Goal: Transaction & Acquisition: Purchase product/service

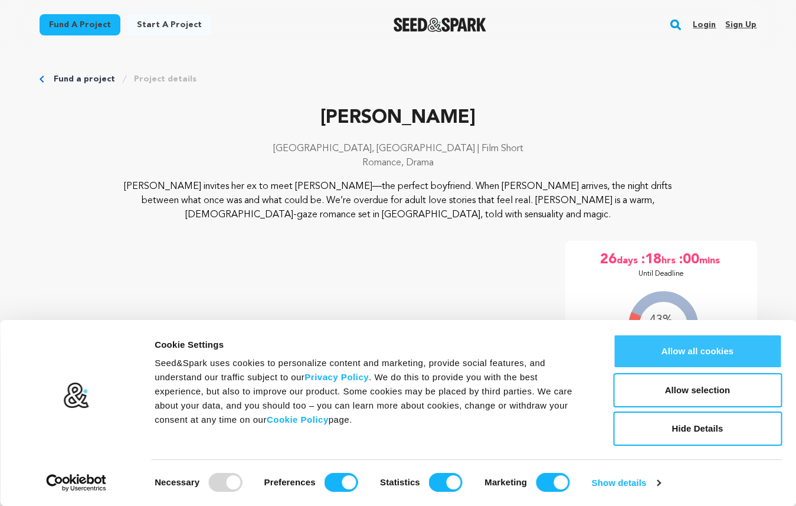
click at [698, 352] on button "Allow all cookies" at bounding box center [697, 351] width 169 height 34
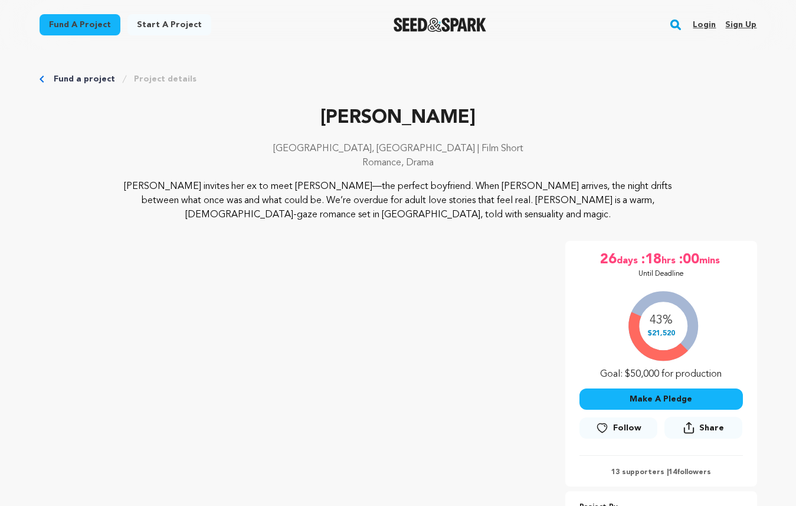
click at [172, 80] on link "Project details" at bounding box center [165, 79] width 63 height 12
click at [622, 392] on button "Make A Pledge" at bounding box center [660, 398] width 163 height 21
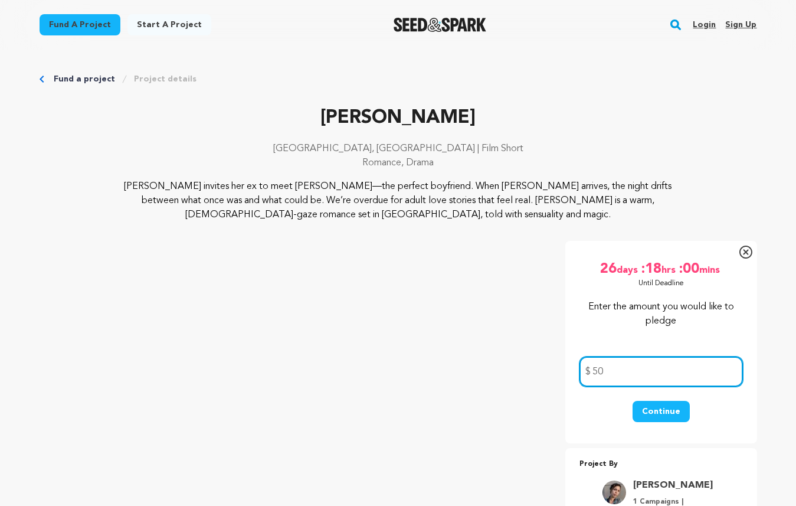
type input "5"
click at [403, 118] on p "[PERSON_NAME]" at bounding box center [398, 118] width 717 height 28
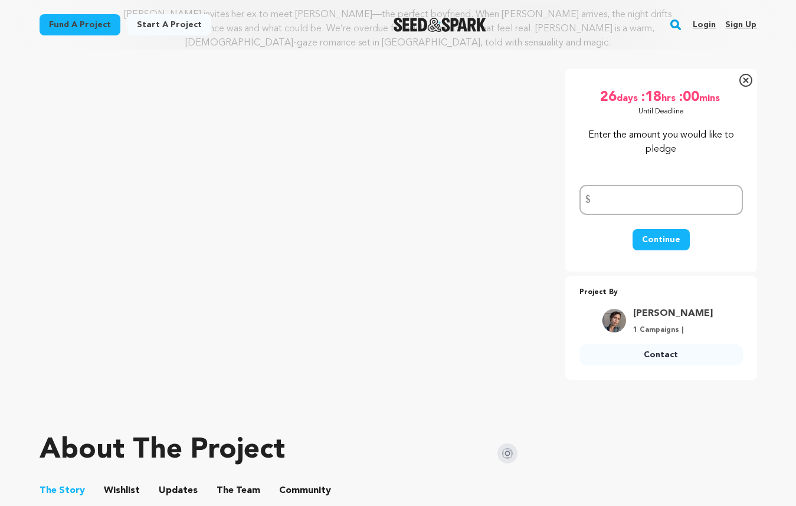
scroll to position [129, 0]
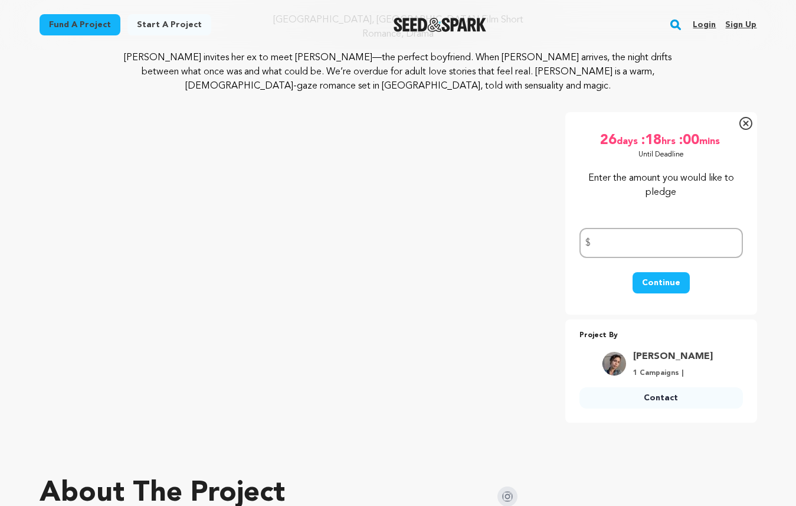
click at [744, 124] on icon at bounding box center [745, 123] width 13 height 13
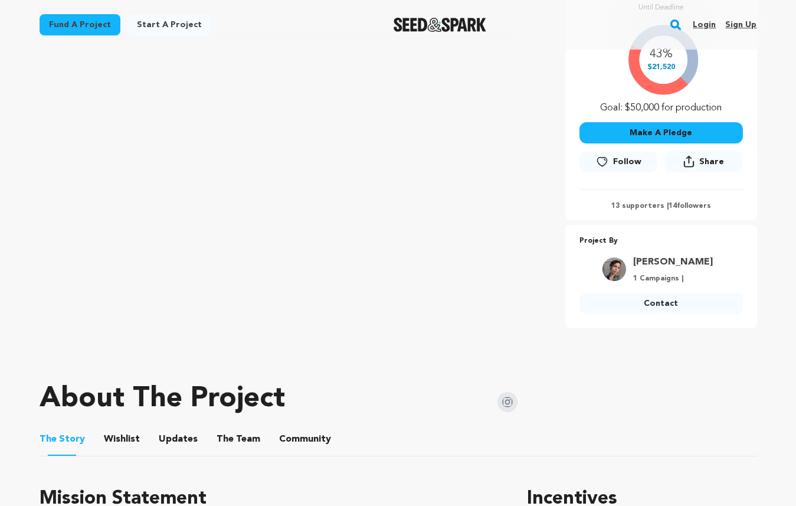
scroll to position [296, 0]
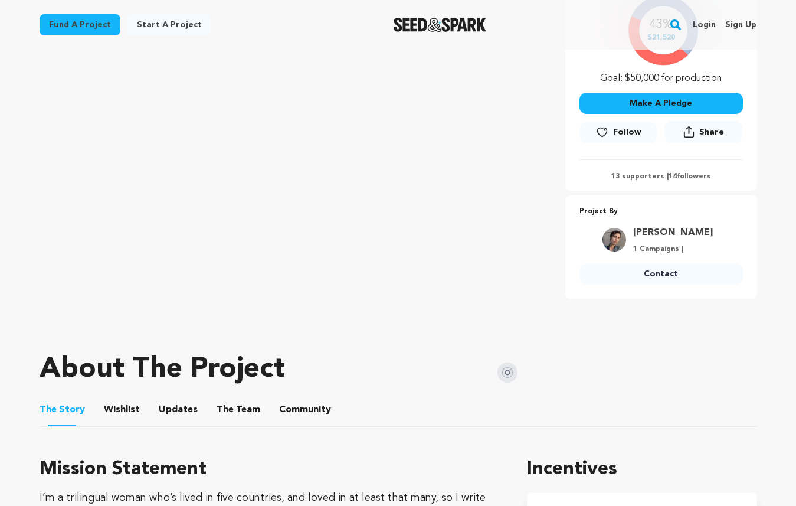
click at [116, 412] on button "Wishlist" at bounding box center [121, 412] width 28 height 28
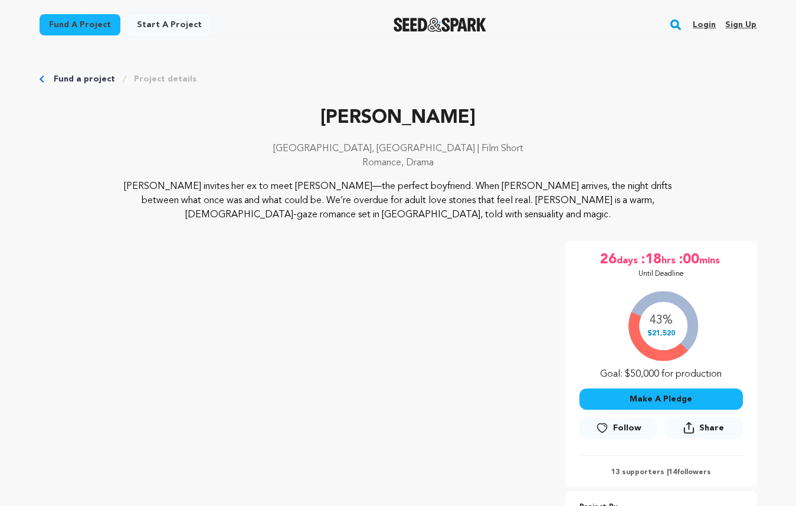
click at [159, 77] on link "Project details" at bounding box center [165, 79] width 63 height 12
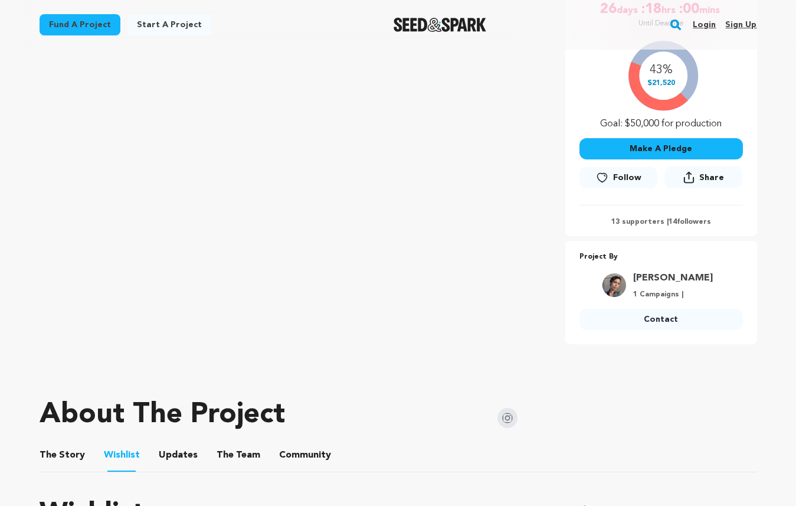
scroll to position [385, 0]
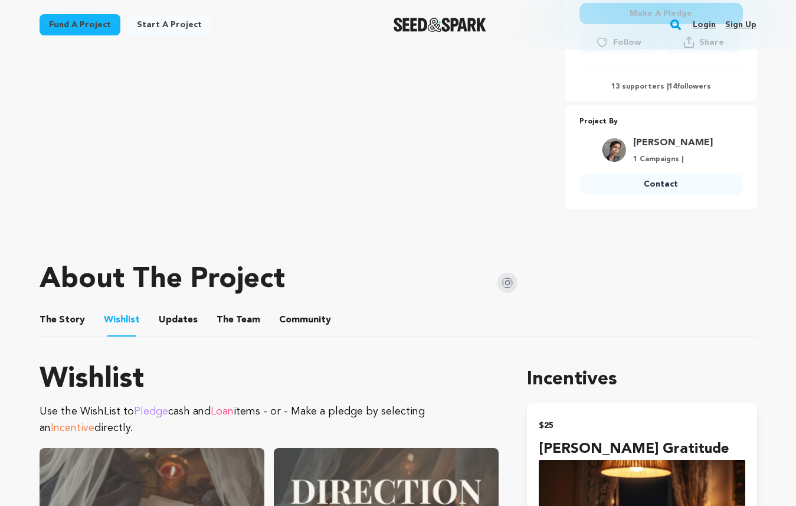
click at [180, 321] on button "Updates" at bounding box center [178, 322] width 28 height 28
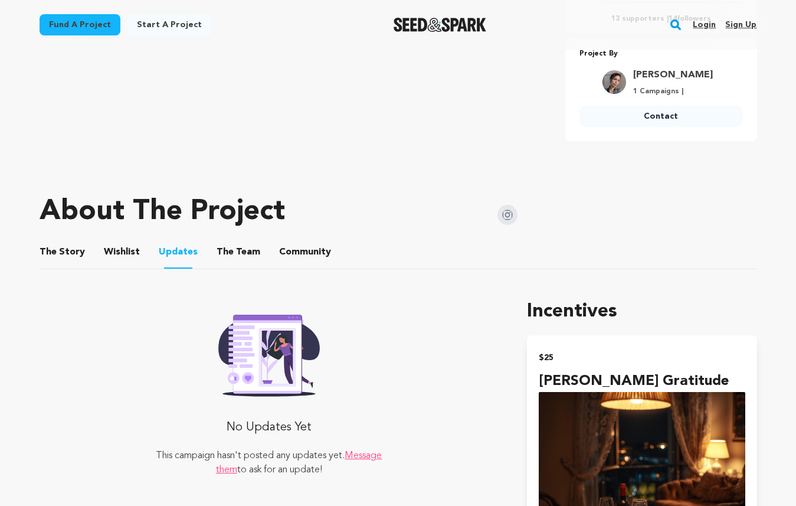
scroll to position [463, 0]
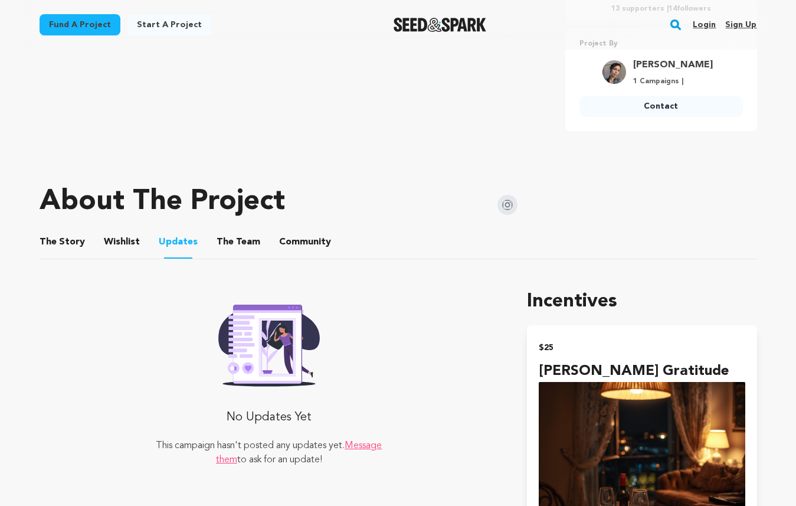
click at [310, 244] on button "Community" at bounding box center [305, 244] width 28 height 28
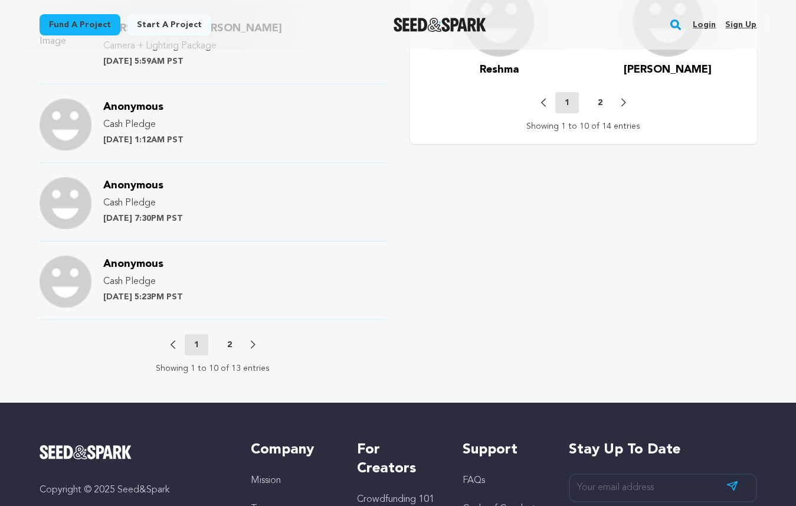
scroll to position [1347, 0]
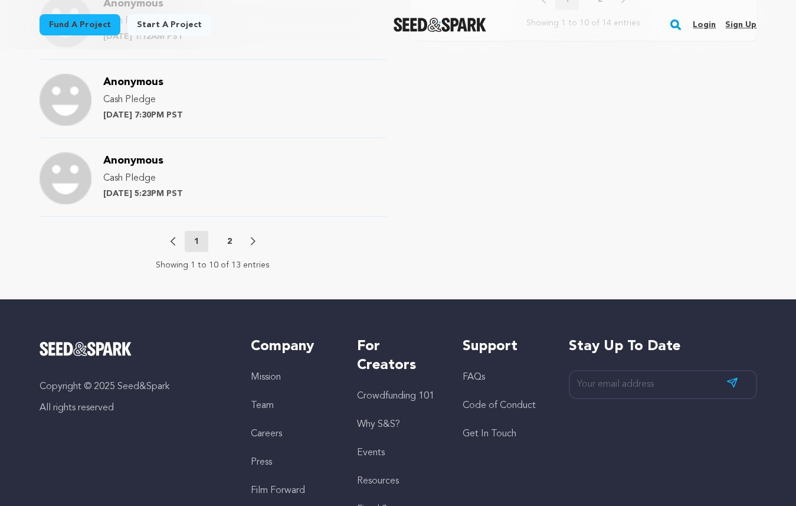
click at [234, 238] on button "2" at bounding box center [230, 241] width 24 height 12
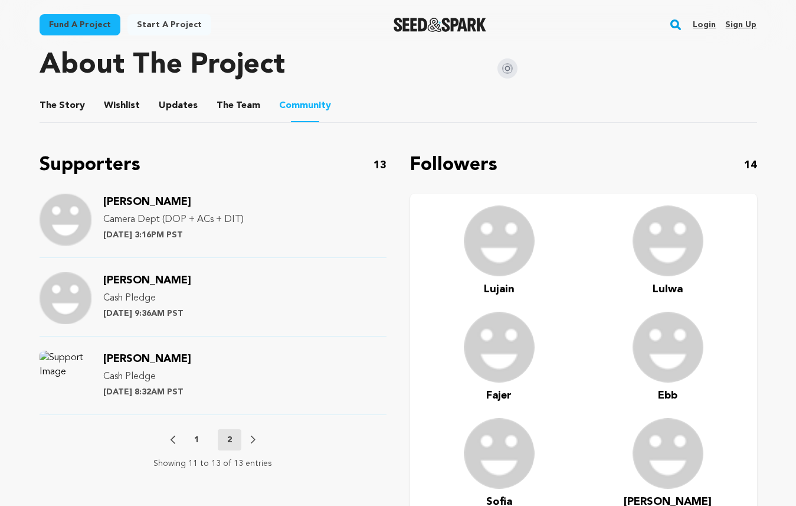
scroll to position [598, 0]
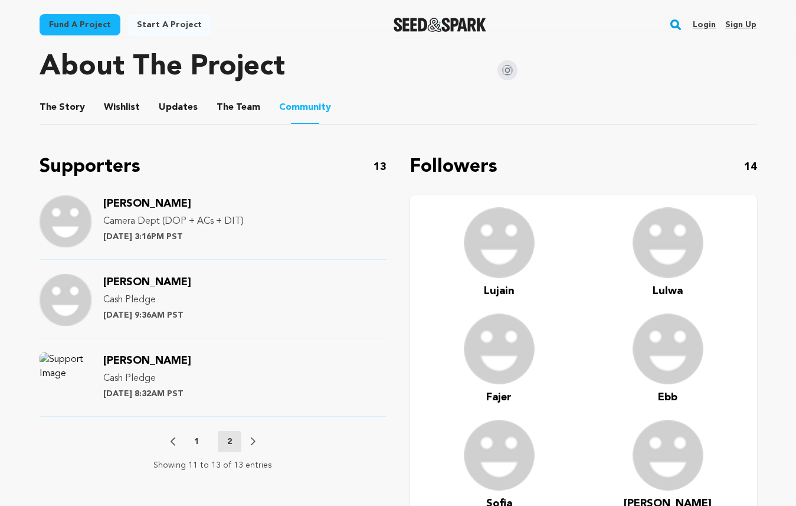
click at [196, 447] on p "1" at bounding box center [196, 441] width 5 height 12
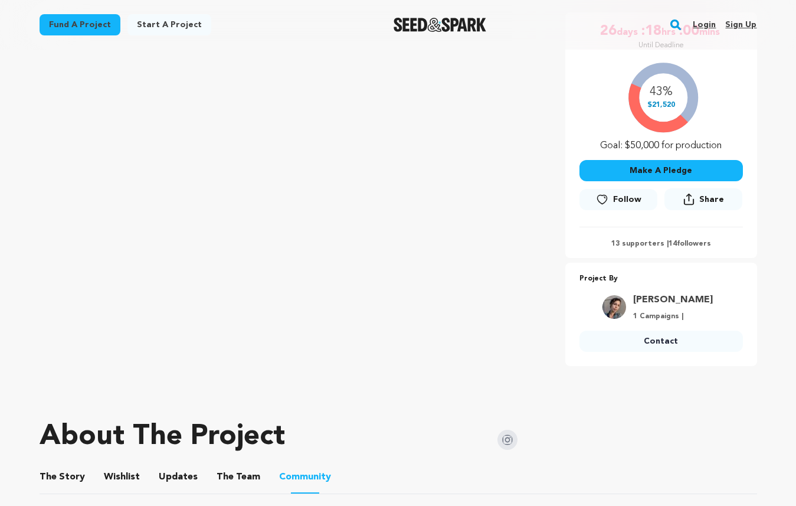
scroll to position [180, 0]
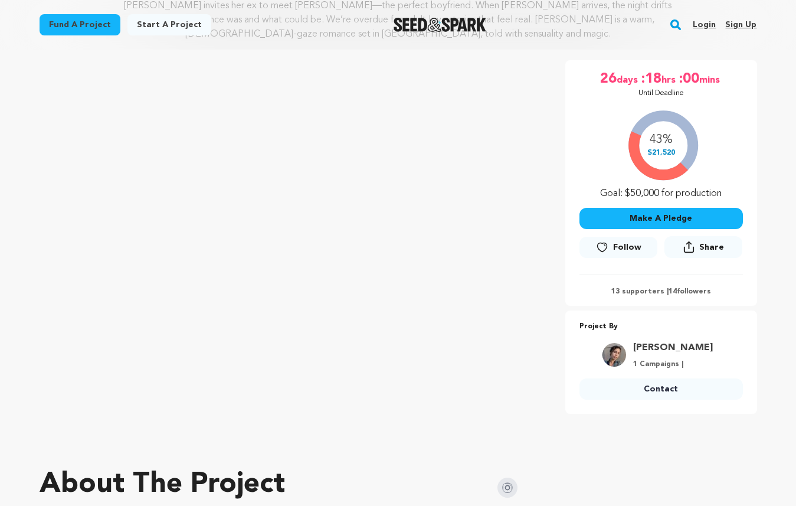
click at [659, 224] on button "Make A Pledge" at bounding box center [660, 218] width 163 height 21
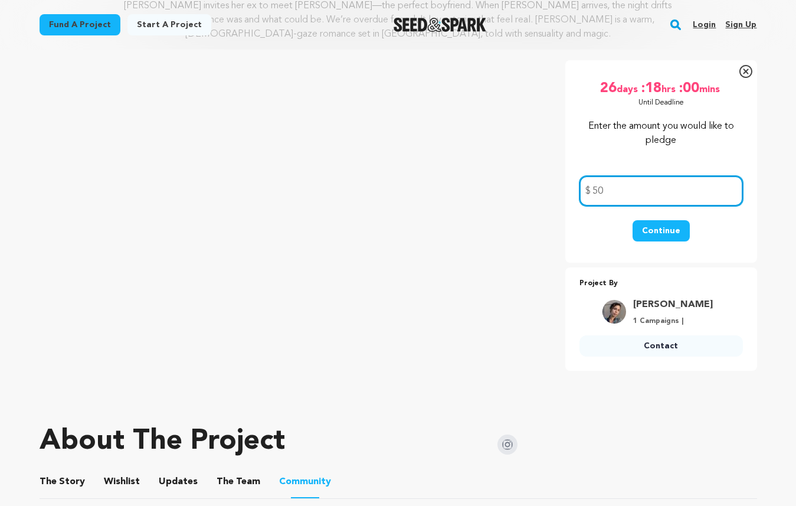
type input "50"
click at [651, 225] on button "Continue" at bounding box center [660, 230] width 57 height 21
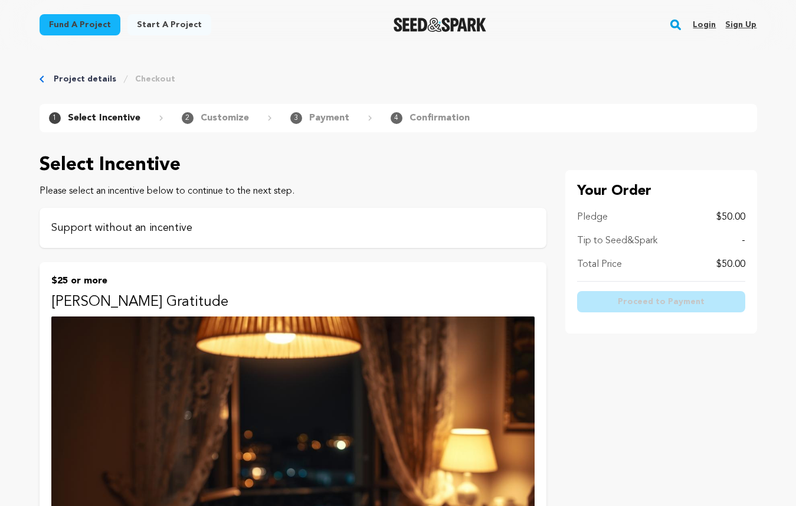
click at [71, 229] on p "Support without an incentive" at bounding box center [292, 227] width 483 height 17
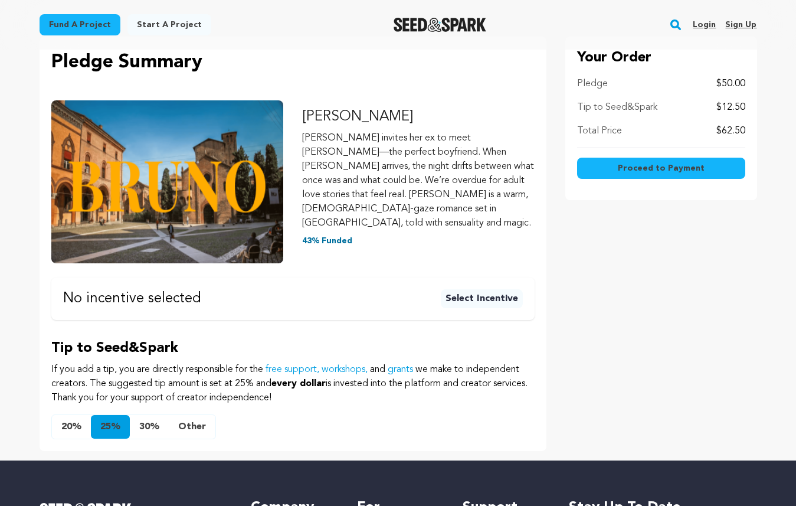
scroll to position [147, 0]
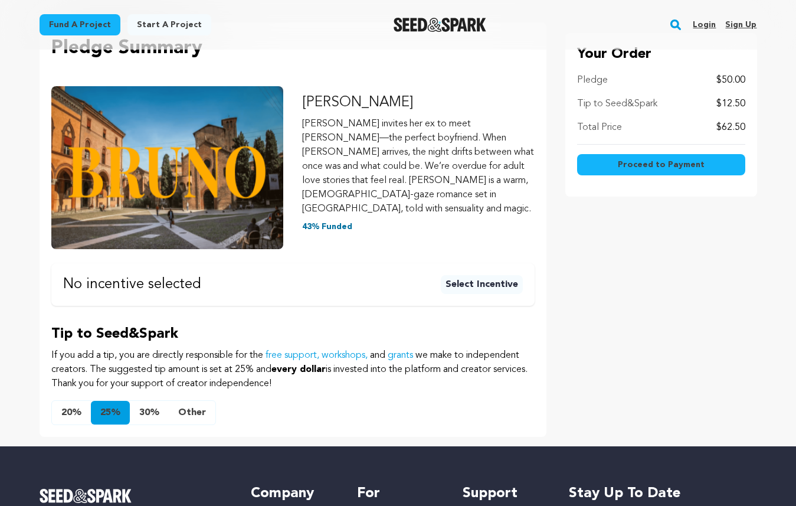
click at [195, 401] on button "Other" at bounding box center [192, 413] width 47 height 24
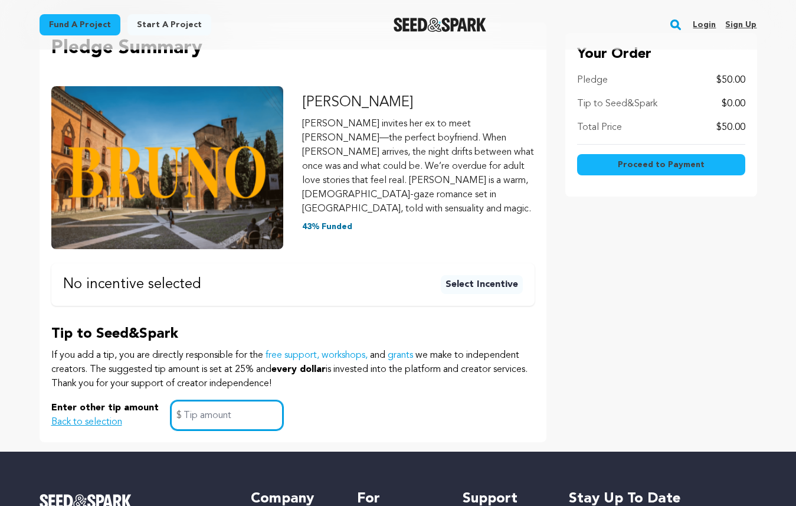
click at [195, 402] on input "text" at bounding box center [226, 415] width 113 height 30
type input "0"
click at [311, 400] on div "Enter other tip amount Back to selection 0 $" at bounding box center [292, 415] width 483 height 30
click at [678, 160] on span "Proceed to Payment" at bounding box center [661, 165] width 87 height 12
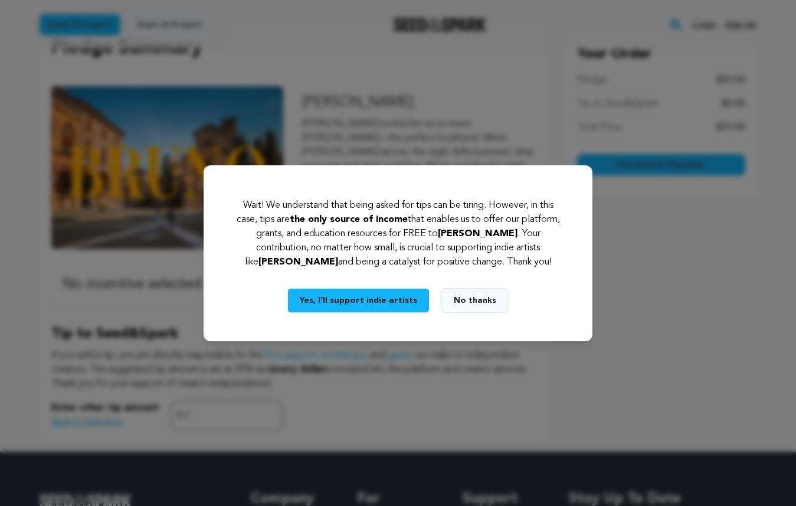
click at [662, 261] on div "Wait! We understand that being asked for tips can be tiring. However, in this c…" at bounding box center [398, 253] width 796 height 506
click at [408, 291] on button "Yes, I’ll support indie artists" at bounding box center [358, 300] width 142 height 25
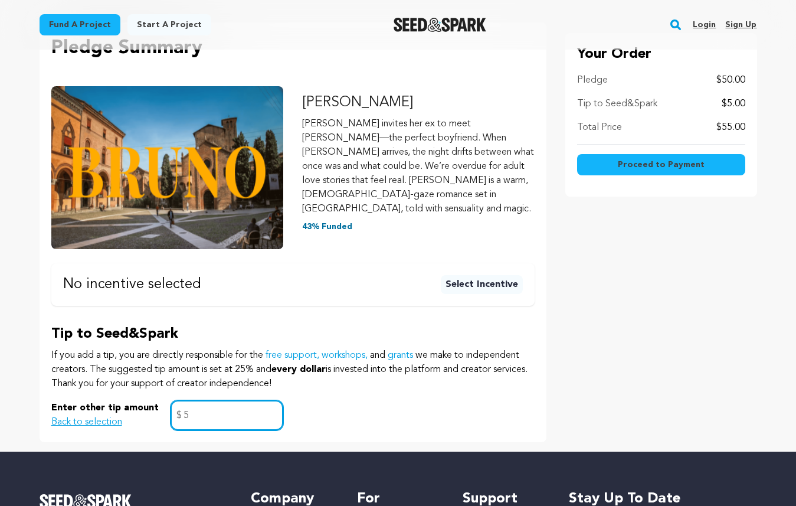
type input "5"
click at [304, 400] on div "Enter other tip amount Back to selection 5 $" at bounding box center [292, 415] width 483 height 30
click at [629, 169] on span "Proceed to Payment" at bounding box center [661, 165] width 87 height 12
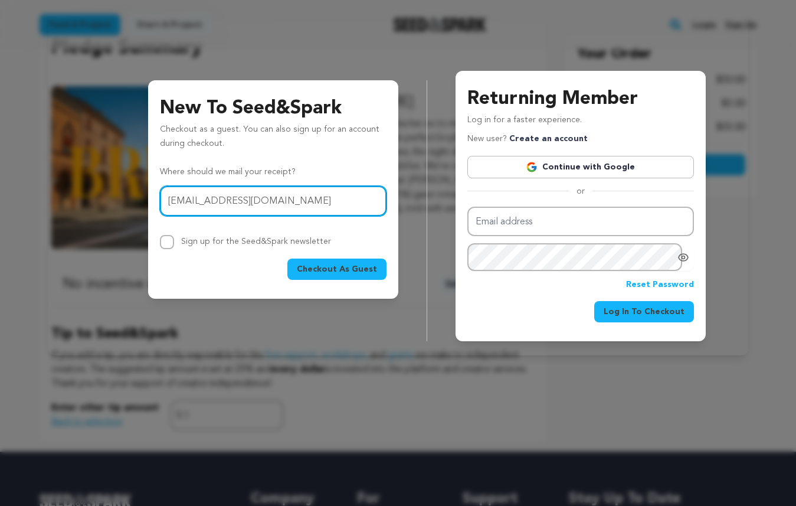
type input "[EMAIL_ADDRESS][DOMAIN_NAME]"
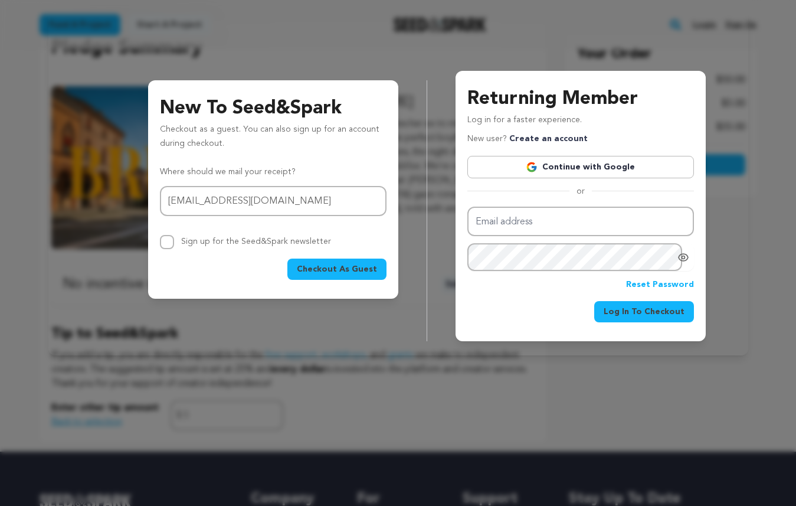
click at [333, 264] on span "Checkout As Guest" at bounding box center [337, 269] width 80 height 12
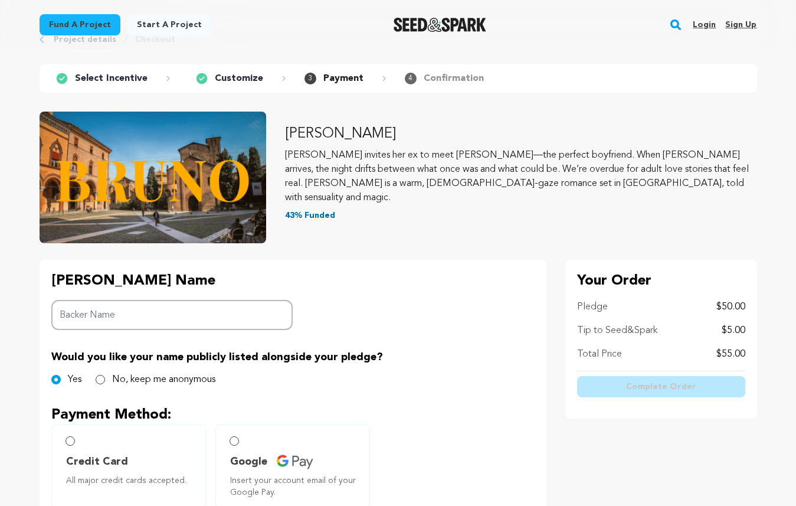
scroll to position [44, 0]
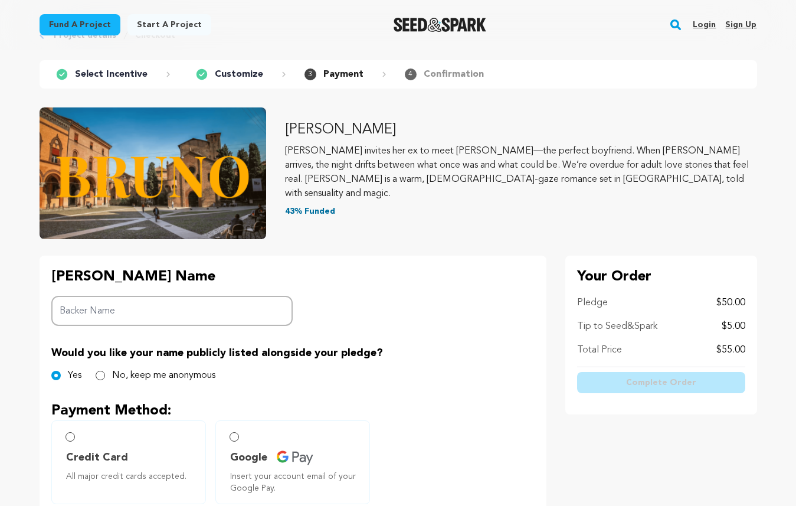
type input "k"
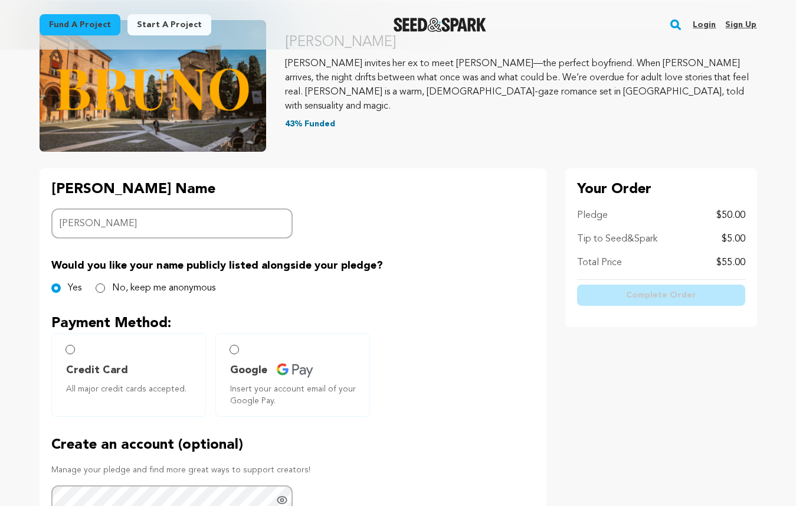
scroll to position [133, 0]
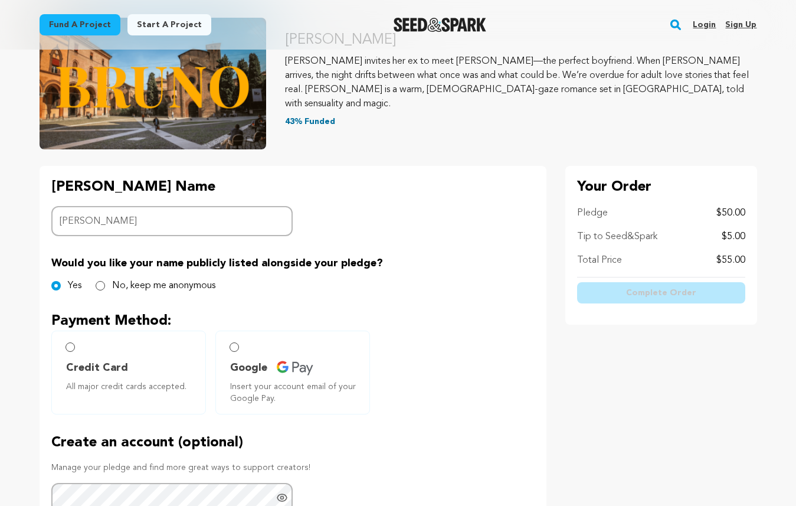
type input "Katherine"
click at [128, 350] on label "Credit Card All major credit cards accepted." at bounding box center [128, 372] width 155 height 84
radio input "true"
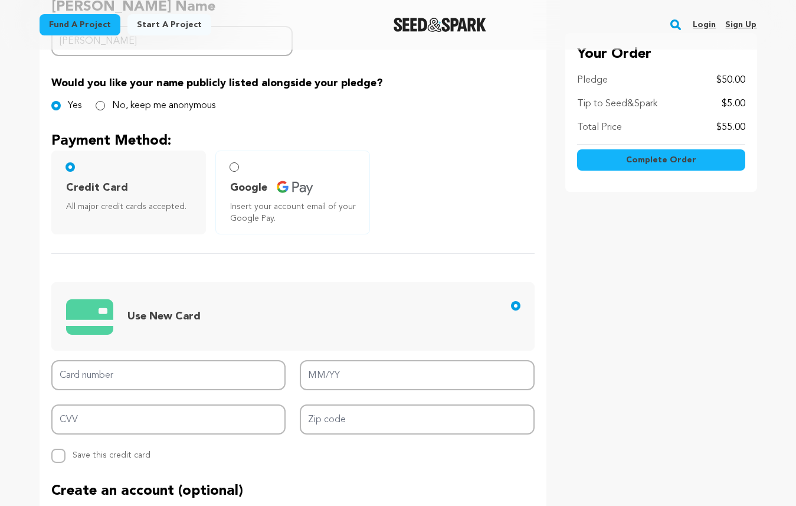
scroll to position [319, 0]
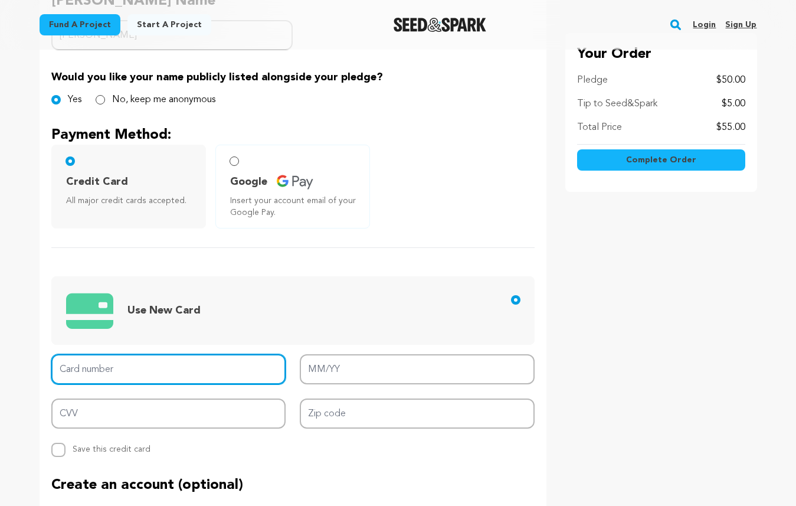
click at [117, 360] on input "Card number" at bounding box center [168, 369] width 235 height 30
type input "4400 6656 3346 7921"
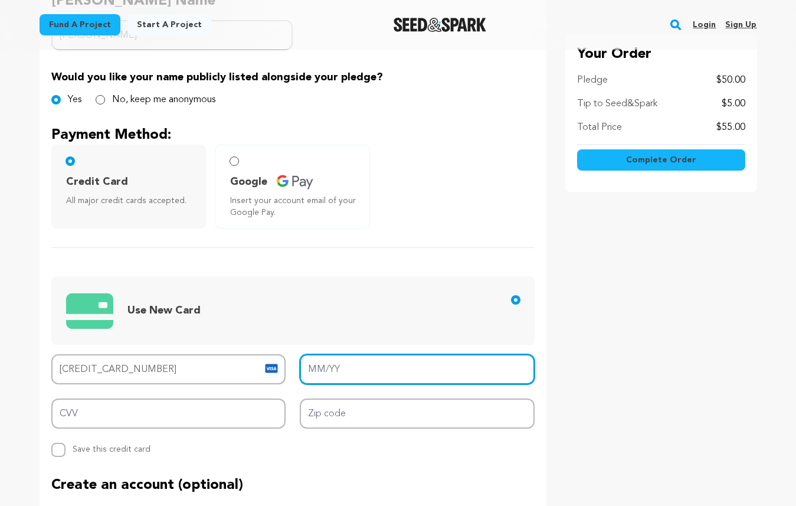
click at [310, 370] on input "MM/YY" at bounding box center [417, 369] width 235 height 30
type input "07/28"
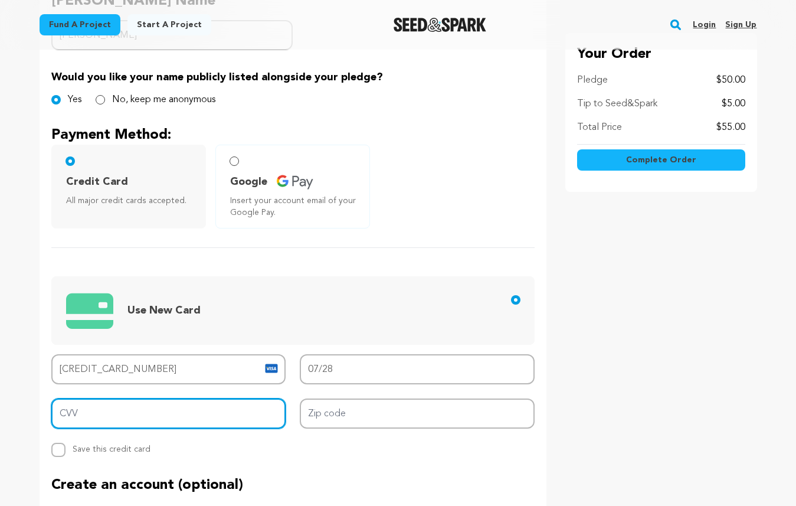
click at [185, 415] on input "CVV" at bounding box center [168, 413] width 235 height 30
type input "588"
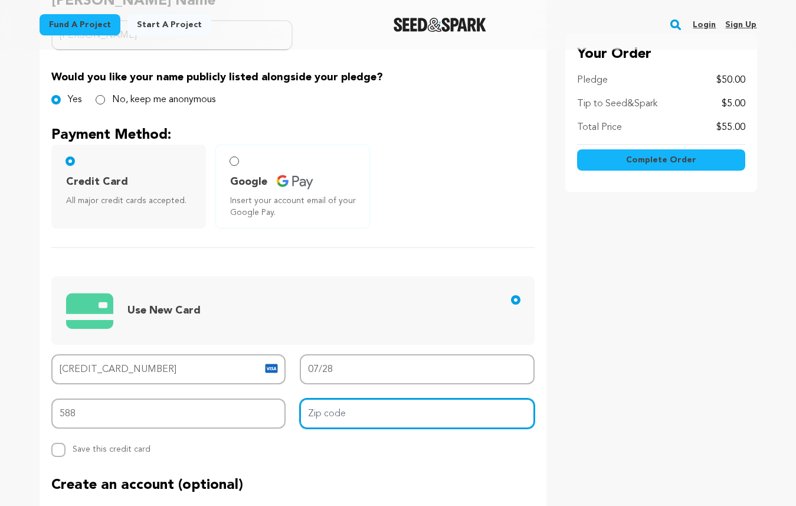
click at [326, 414] on input "Zip code" at bounding box center [417, 413] width 235 height 30
type input "92029"
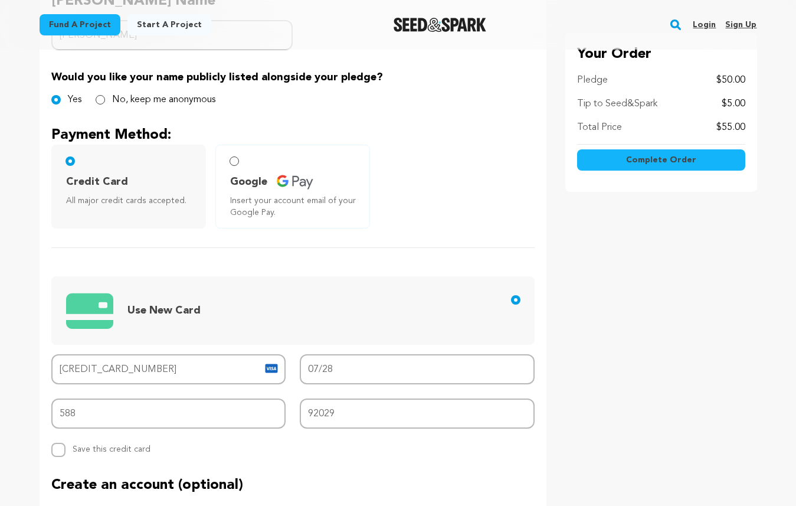
click at [363, 487] on p "Create an account (optional)" at bounding box center [292, 484] width 483 height 19
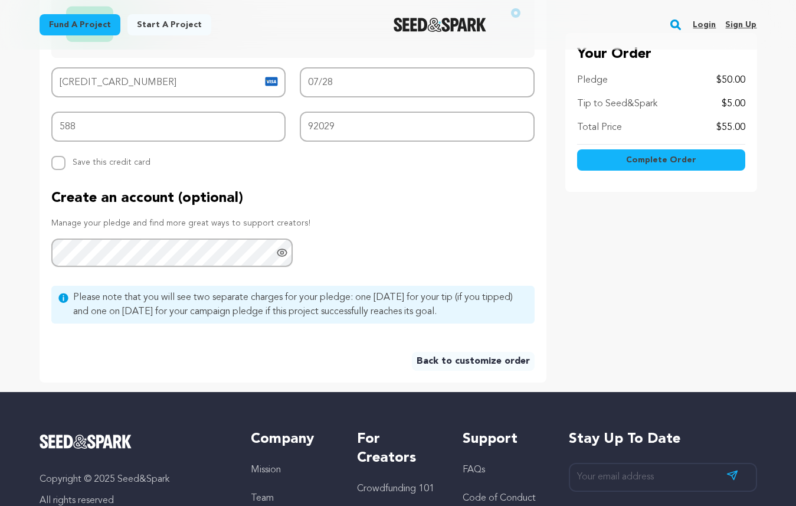
scroll to position [613, 0]
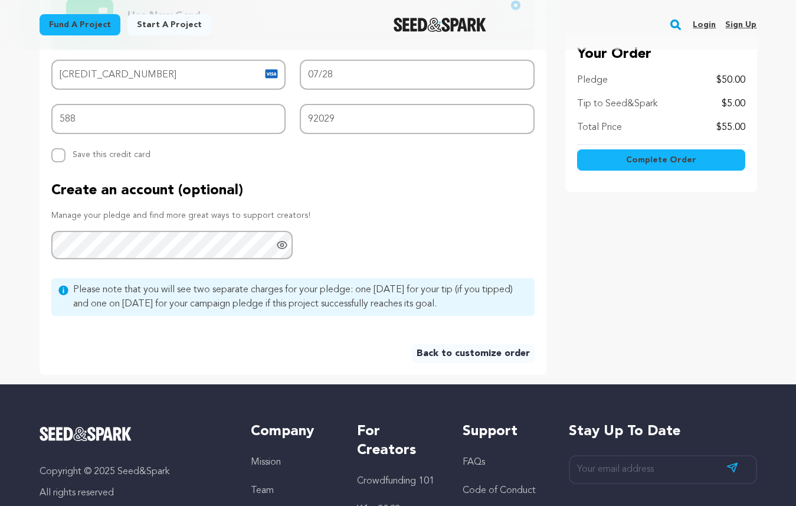
click at [671, 162] on span "Complete Order" at bounding box center [661, 160] width 70 height 12
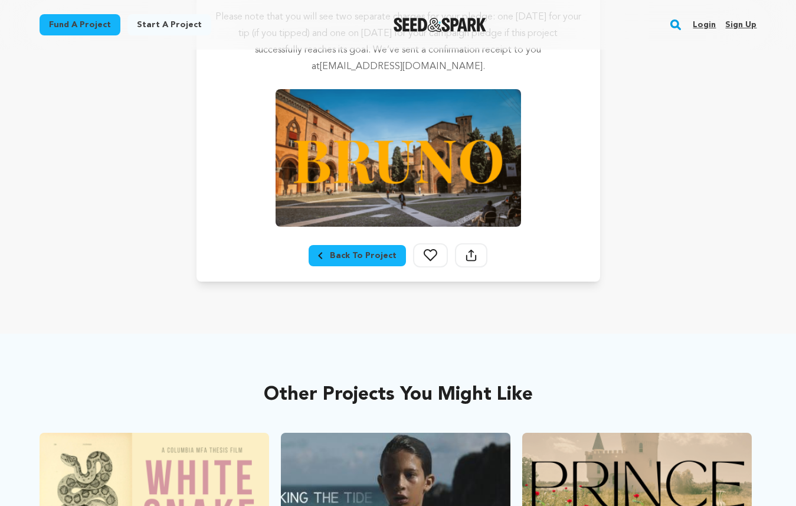
scroll to position [267, 0]
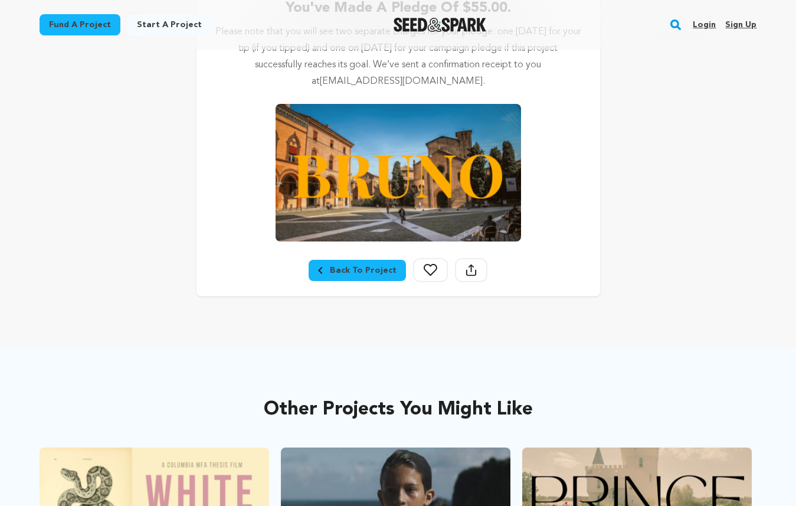
click at [360, 269] on div "Back To Project" at bounding box center [357, 270] width 78 height 12
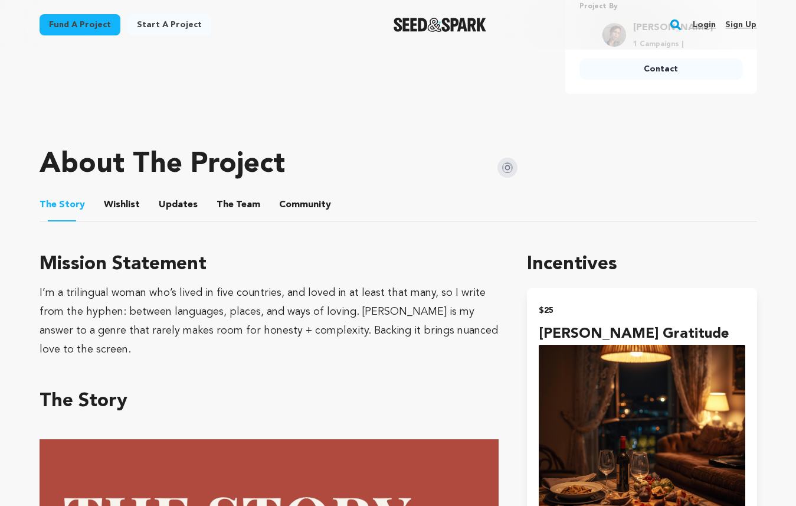
scroll to position [495, 0]
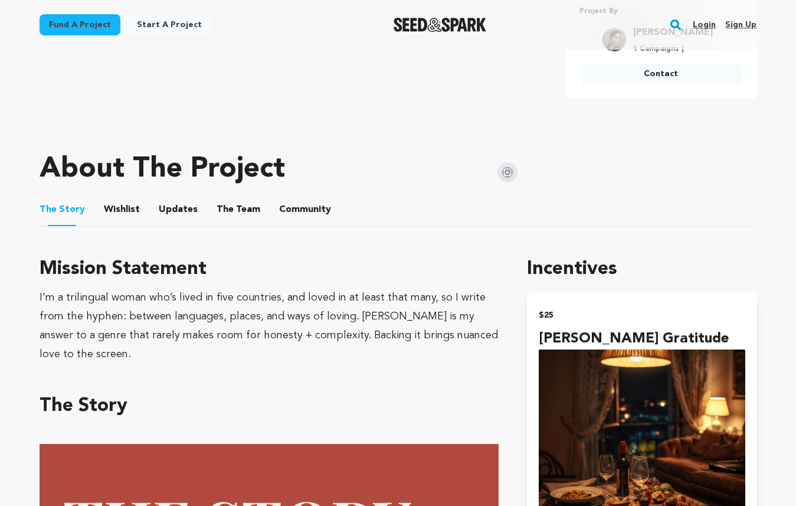
click at [291, 215] on button "Community" at bounding box center [305, 212] width 28 height 28
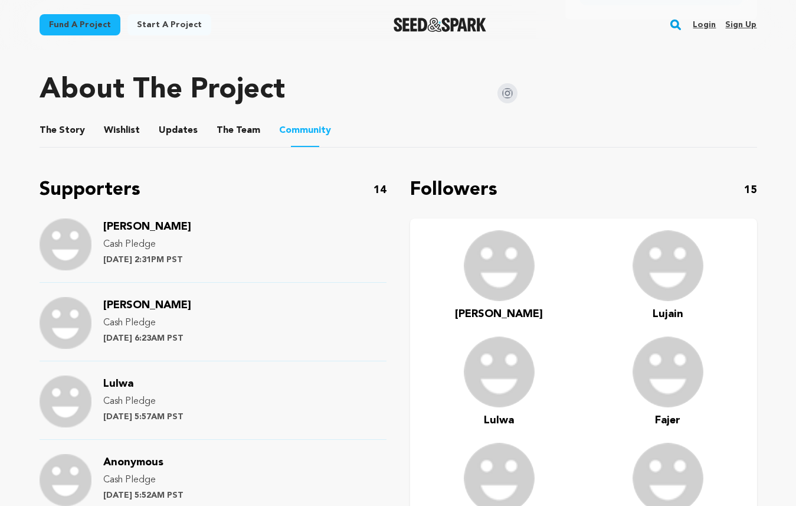
scroll to position [556, 0]
